Goal: Answer question/provide support

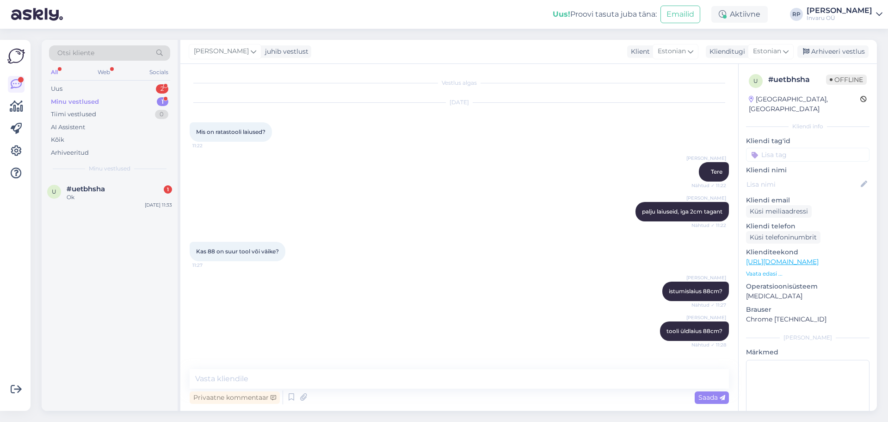
click at [97, 188] on span "#uetbhsha" at bounding box center [86, 189] width 38 height 8
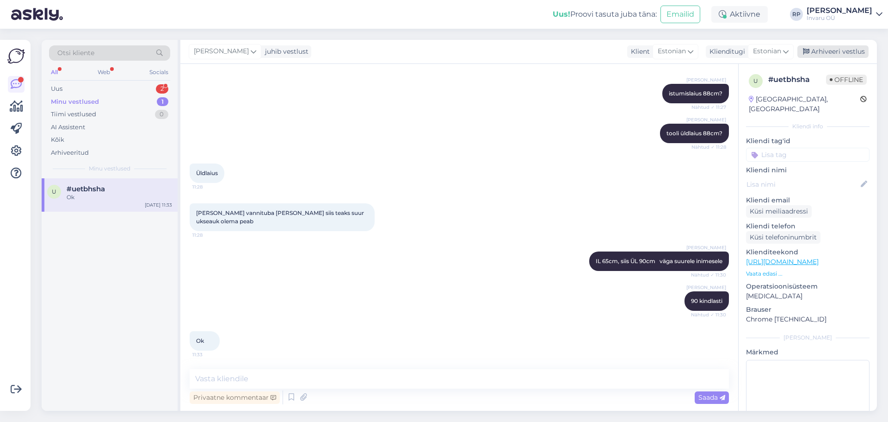
click at [831, 48] on div "Arhiveeri vestlus" at bounding box center [833, 51] width 71 height 12
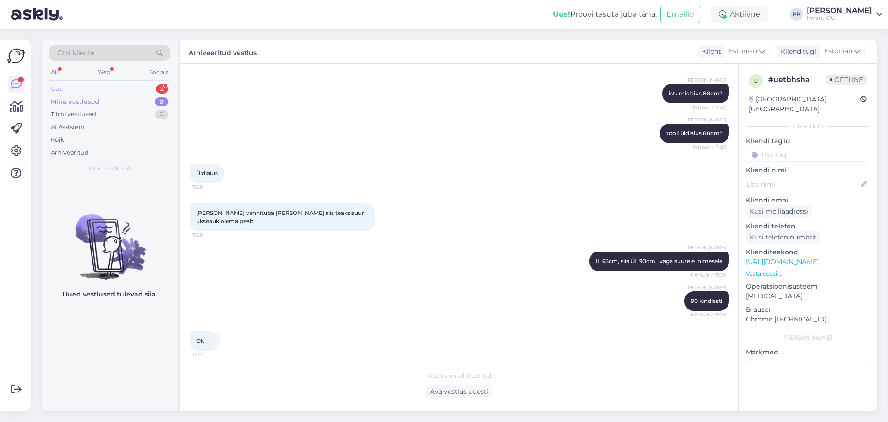
click at [60, 86] on div "Uus" at bounding box center [57, 88] width 12 height 9
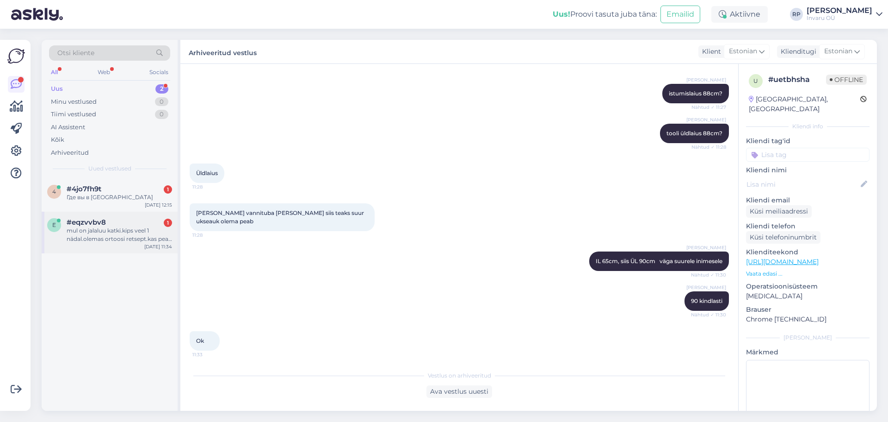
click at [82, 228] on div "mul on jalaluu katki.kips veel 1 nädal.olemas ortoosi retsept.kas pean ise [PER…" at bounding box center [119, 234] width 105 height 17
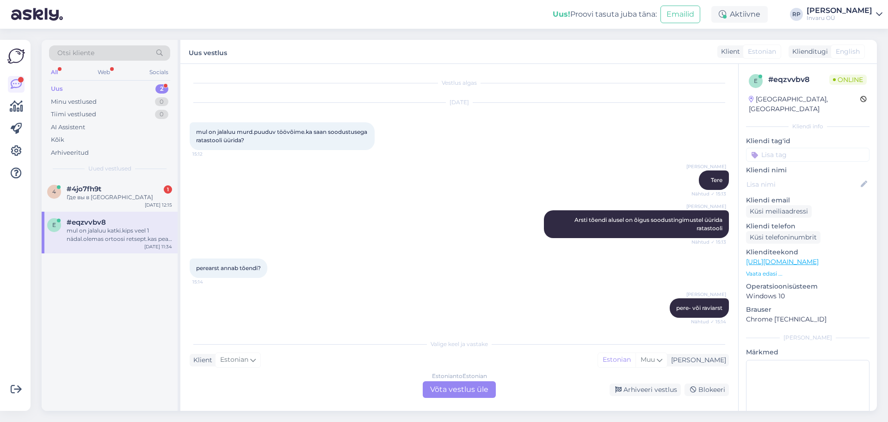
scroll to position [78, 0]
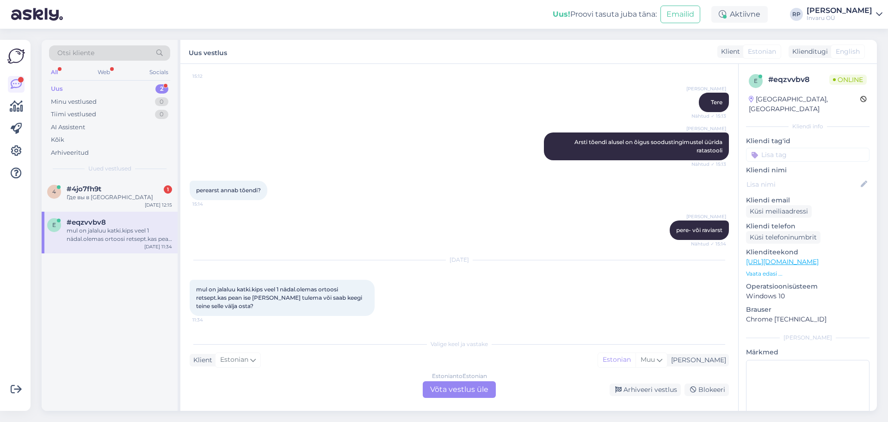
click at [436, 391] on div "Estonian to Estonian Võta vestlus üle" at bounding box center [459, 389] width 73 height 17
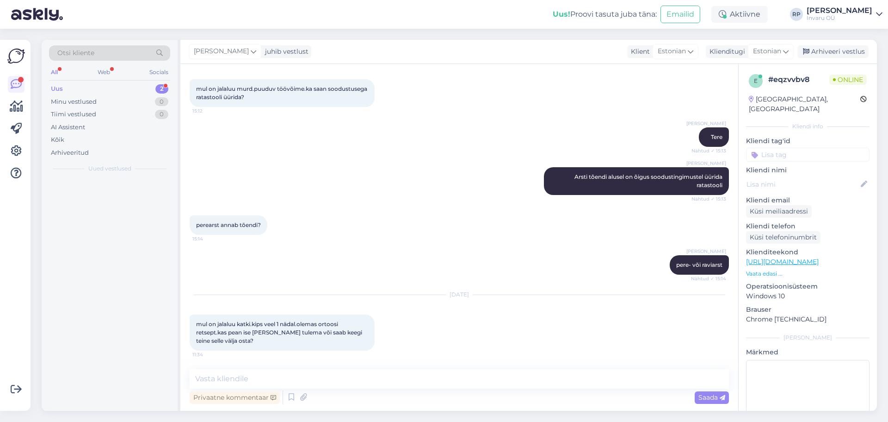
scroll to position [43, 0]
click at [359, 375] on textarea at bounding box center [460, 378] width 540 height 19
type textarea "saab keegi teine ka välja osta"
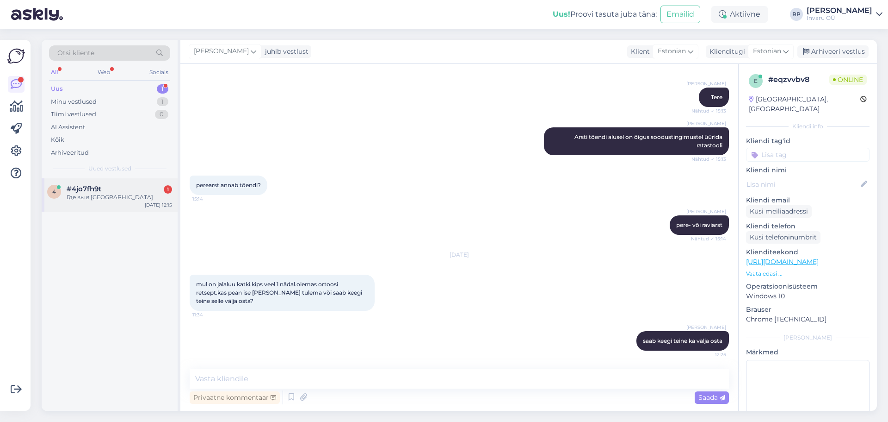
click at [90, 191] on span "#4jo7fh9t" at bounding box center [84, 189] width 35 height 8
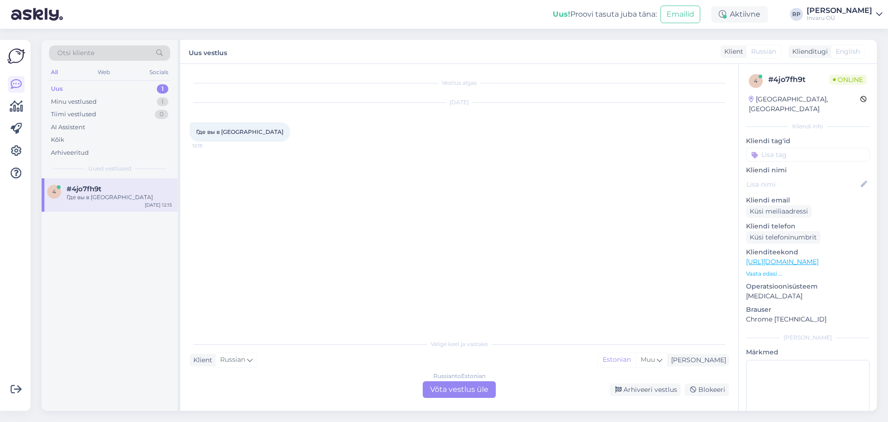
click at [463, 391] on div "Russian to Estonian Võta vestlus üle" at bounding box center [459, 389] width 73 height 17
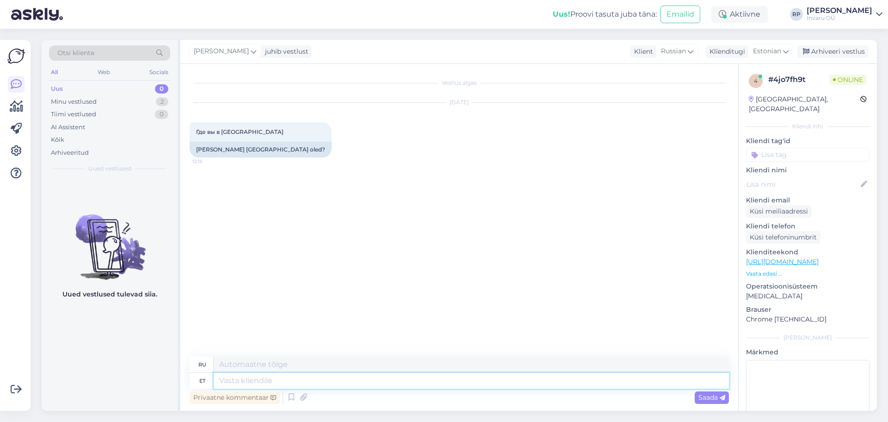
click at [312, 379] on textarea at bounding box center [471, 380] width 515 height 16
type textarea "Tere"
type textarea "Привет"
type textarea "Tere"
click at [706, 396] on span "Saada" at bounding box center [712, 397] width 27 height 8
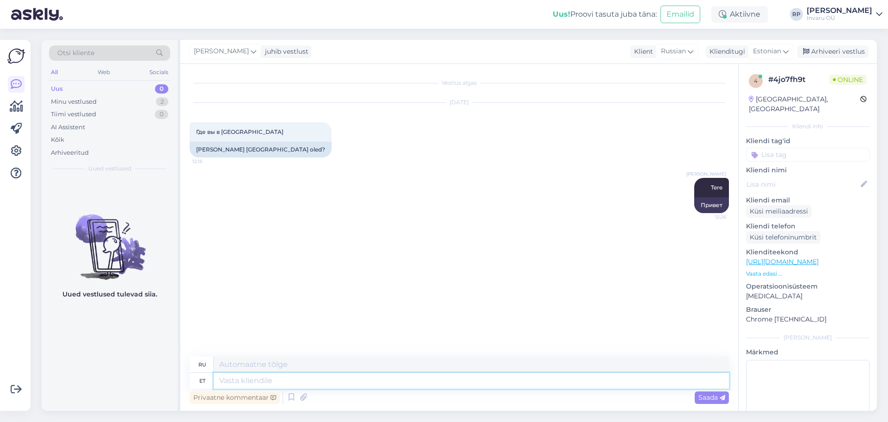
paste textarea "shop [GEOGRAPHIC_DATA], [GEOGRAPHIC_DATA] Avatud: E-R 9.00–18.00 L-P suletud Pa…"
type textarea "shop [GEOGRAPHIC_DATA], [GEOGRAPHIC_DATA] Avatud: E-R 9.00–18.00 L-P suletud Pa…"
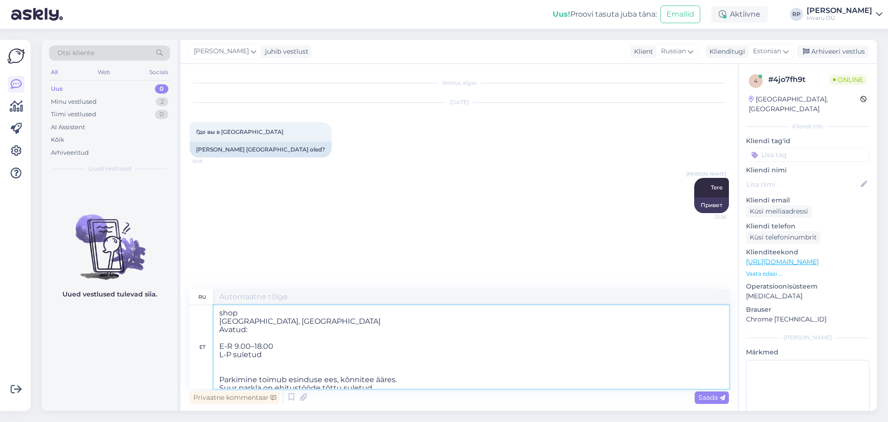
scroll to position [370, 0]
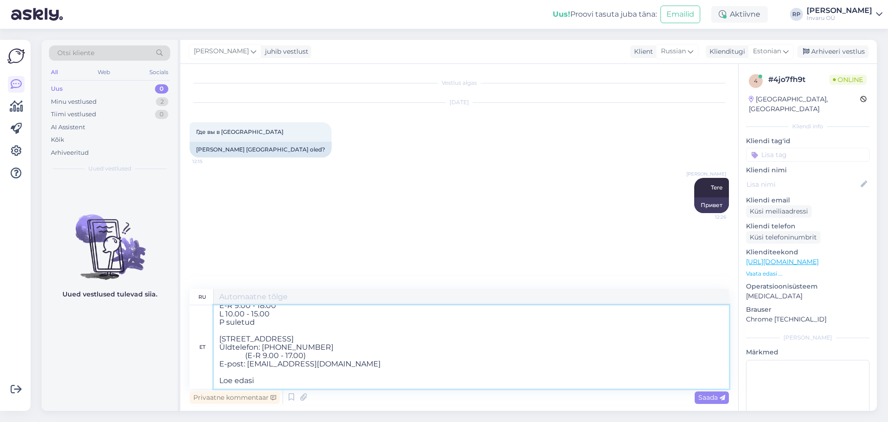
type textarea "loremip Dolorsi, Ametconsectet adipi Elitsed: Do 9.64 – 94.20 Eiusmod te incidi…"
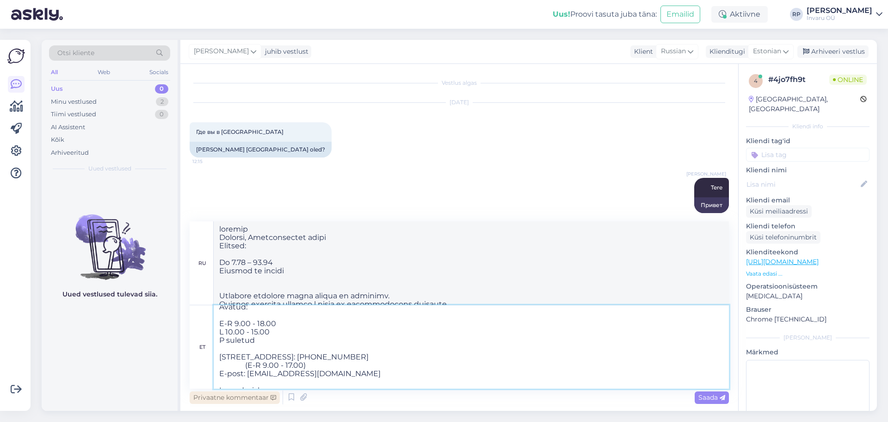
scroll to position [374, 0]
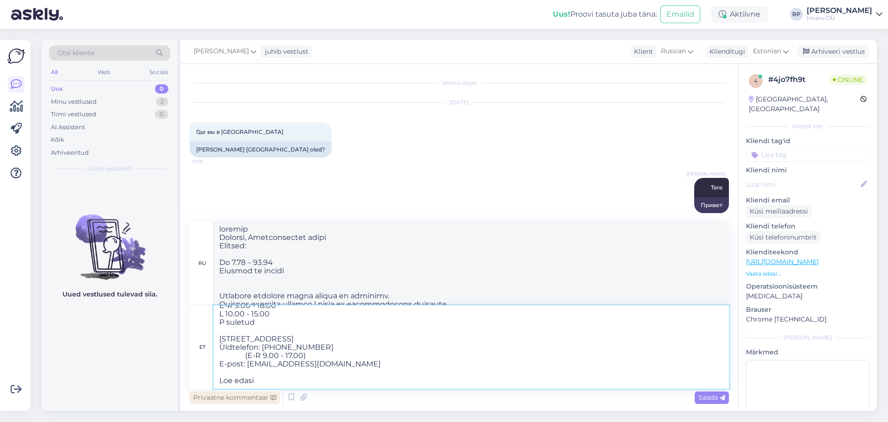
drag, startPoint x: 216, startPoint y: 312, endPoint x: 272, endPoint y: 401, distance: 105.3
click at [272, 401] on div "ru et shop [GEOGRAPHIC_DATA], [GEOGRAPHIC_DATA] tee Avatud: E-R 9.00–18.00 L-P …" at bounding box center [460, 313] width 540 height 185
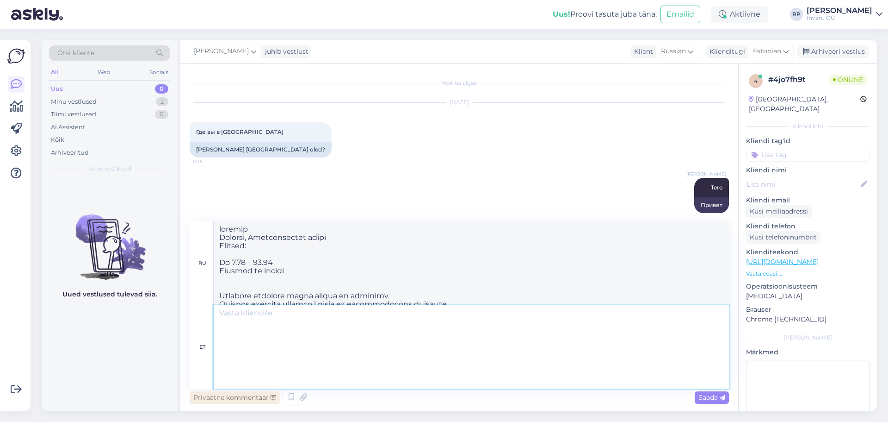
scroll to position [0, 0]
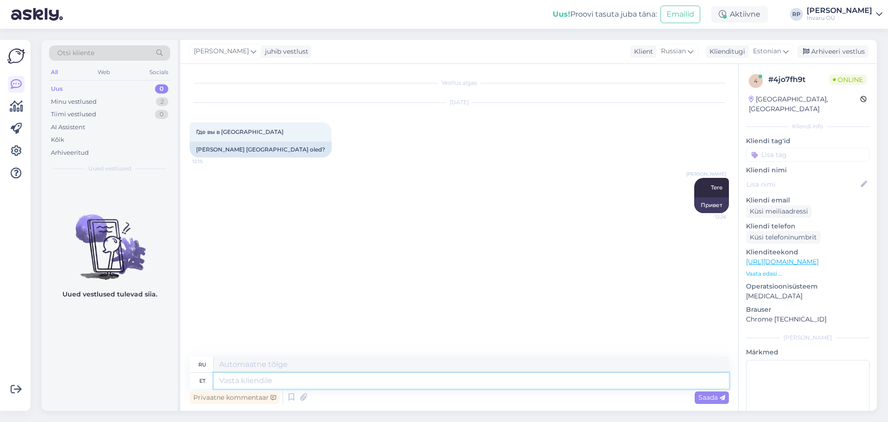
paste textarea "[URL][DOMAIN_NAME]"
type textarea "[URL][DOMAIN_NAME]"
click at [71, 99] on div "Minu vestlused" at bounding box center [74, 101] width 46 height 9
